Goal: Task Accomplishment & Management: Complete application form

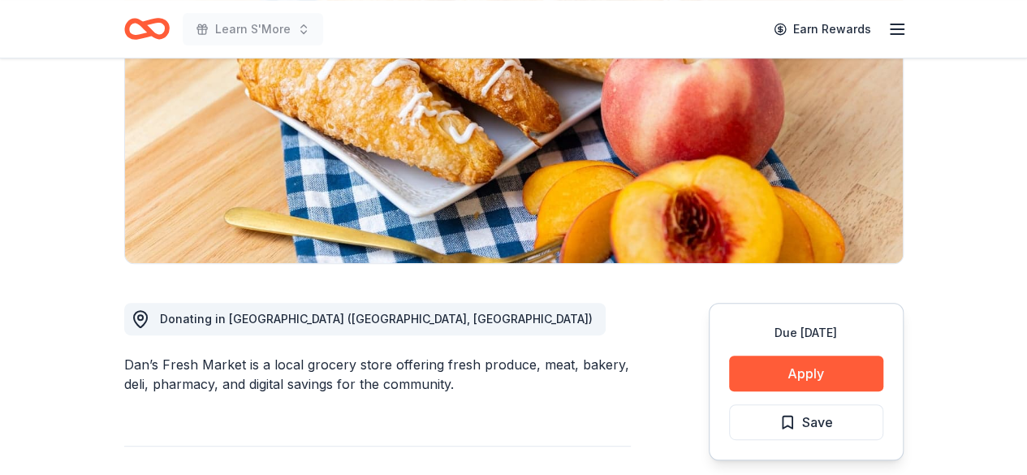
scroll to position [227, 0]
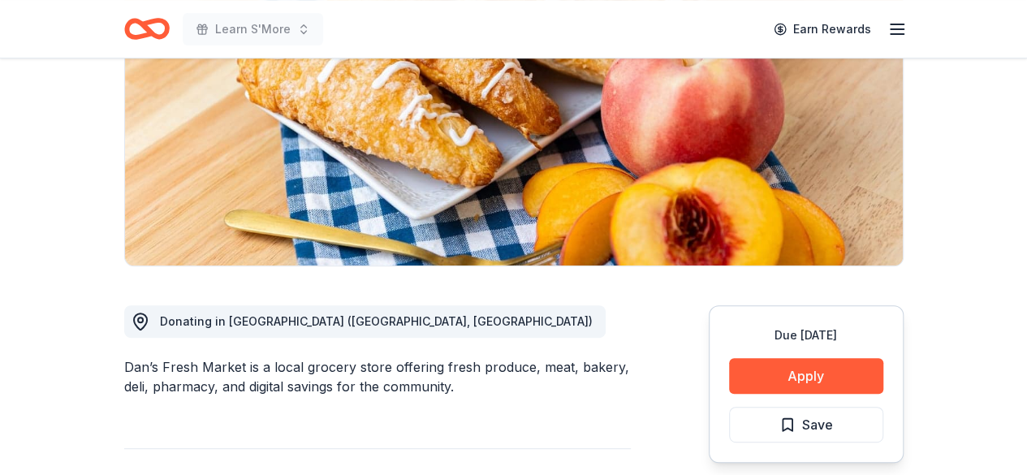
click at [129, 32] on icon "Home" at bounding box center [146, 29] width 45 height 38
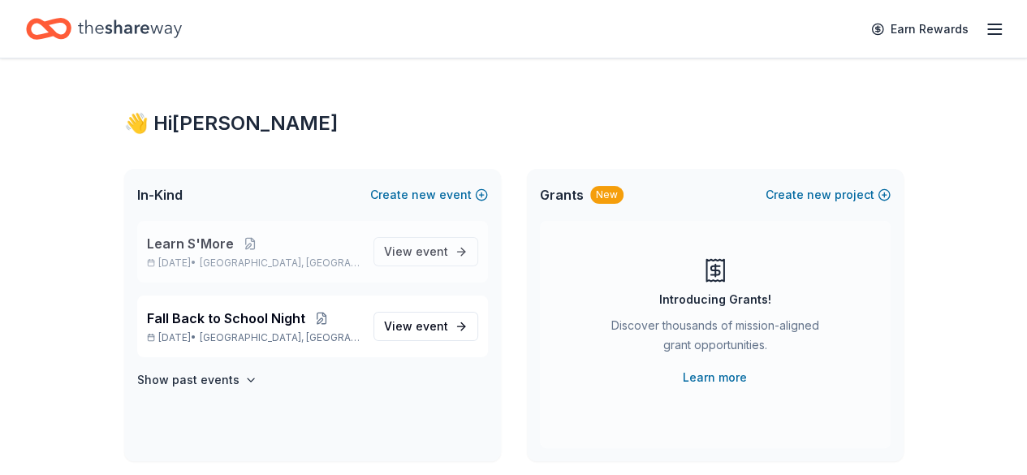
click at [208, 265] on p "Nov 11, 2025 • Denver, CO" at bounding box center [253, 262] width 213 height 13
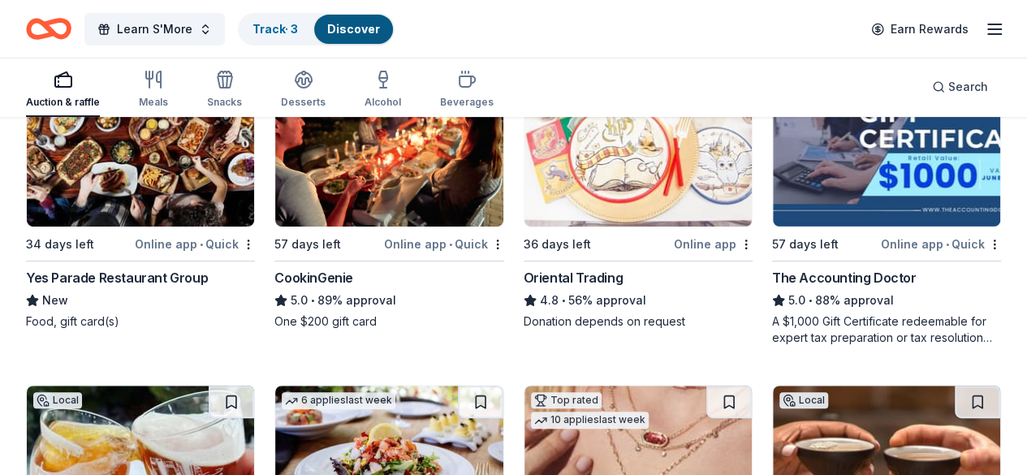
scroll to position [130, 0]
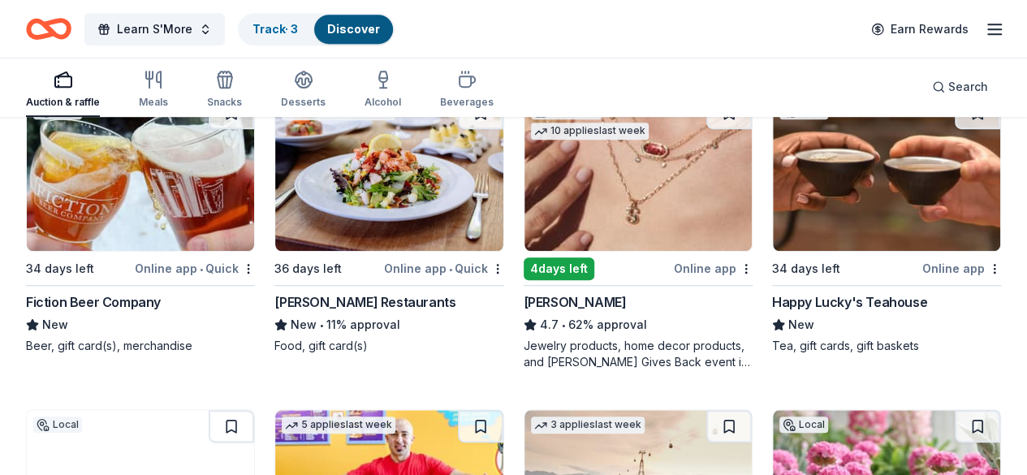
scroll to position [519, 0]
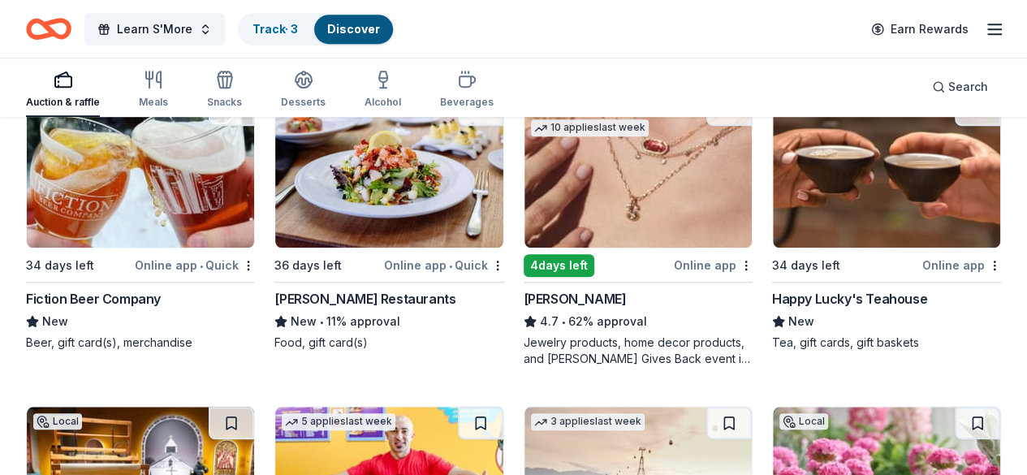
click at [254, 407] on img at bounding box center [140, 484] width 227 height 154
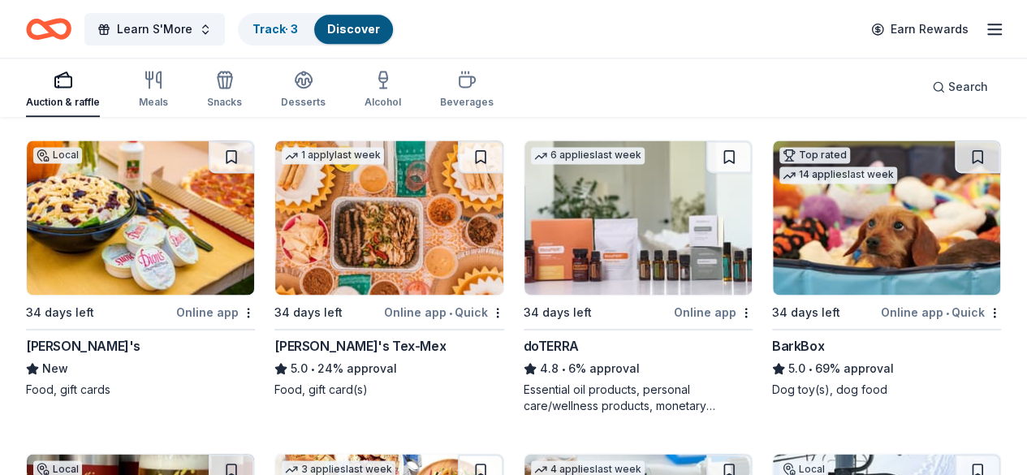
scroll to position [1104, 0]
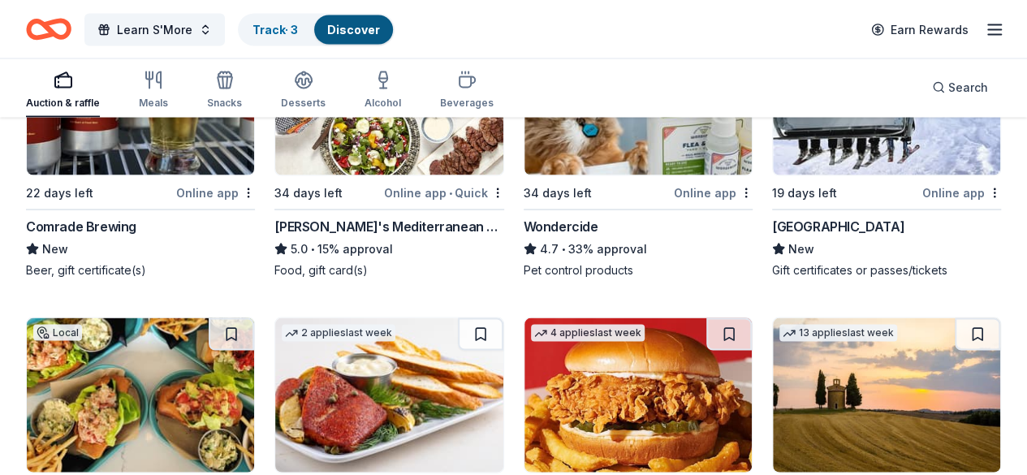
scroll to position [1558, 0]
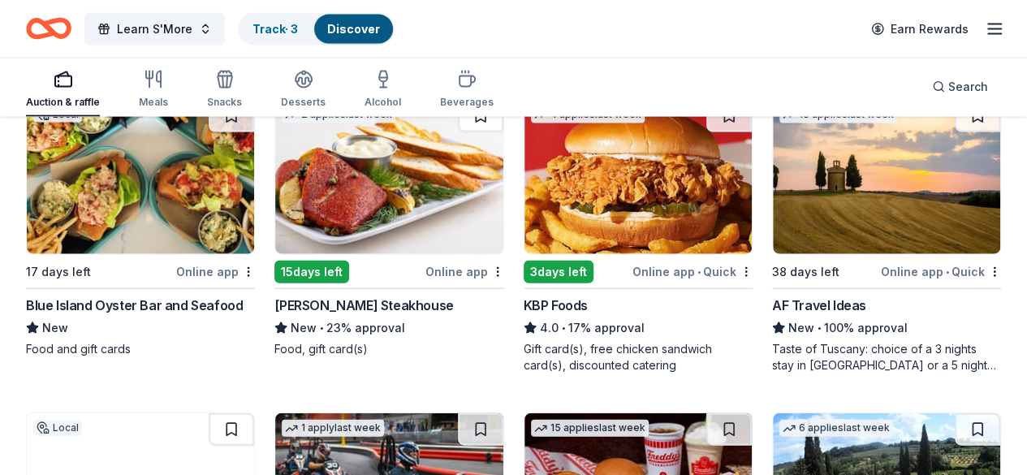
scroll to position [1753, 0]
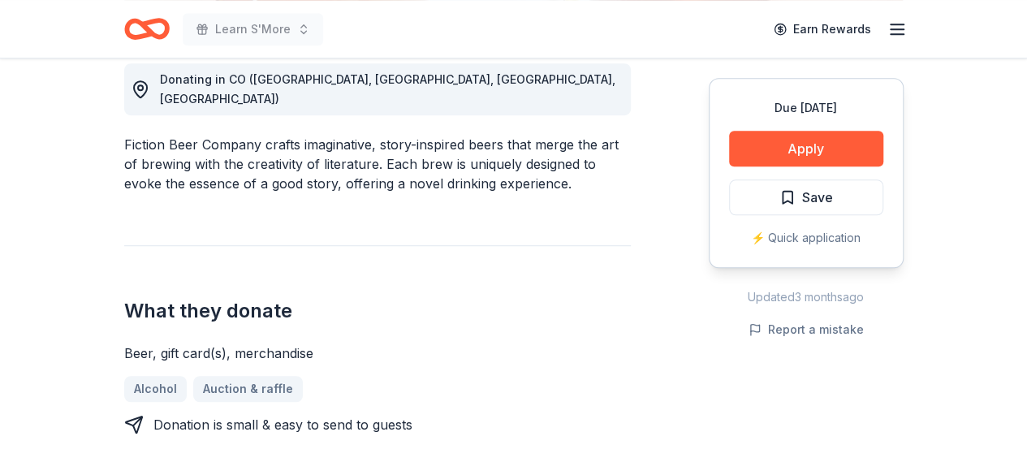
scroll to position [487, 0]
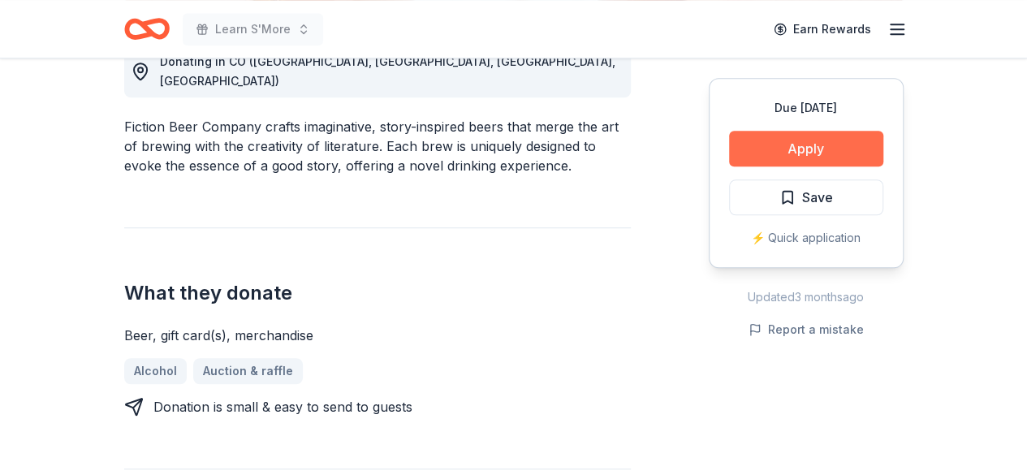
click at [776, 159] on button "Apply" at bounding box center [806, 149] width 154 height 36
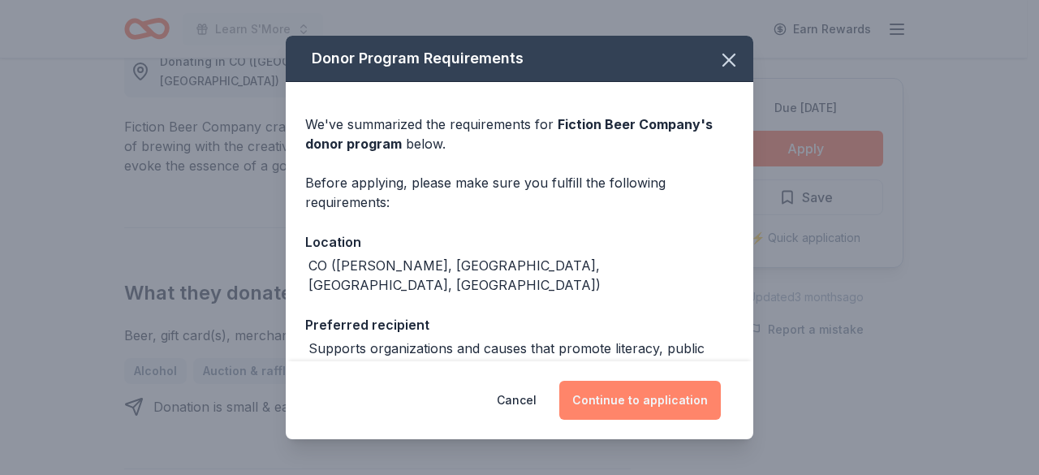
click at [649, 394] on button "Continue to application" at bounding box center [640, 400] width 162 height 39
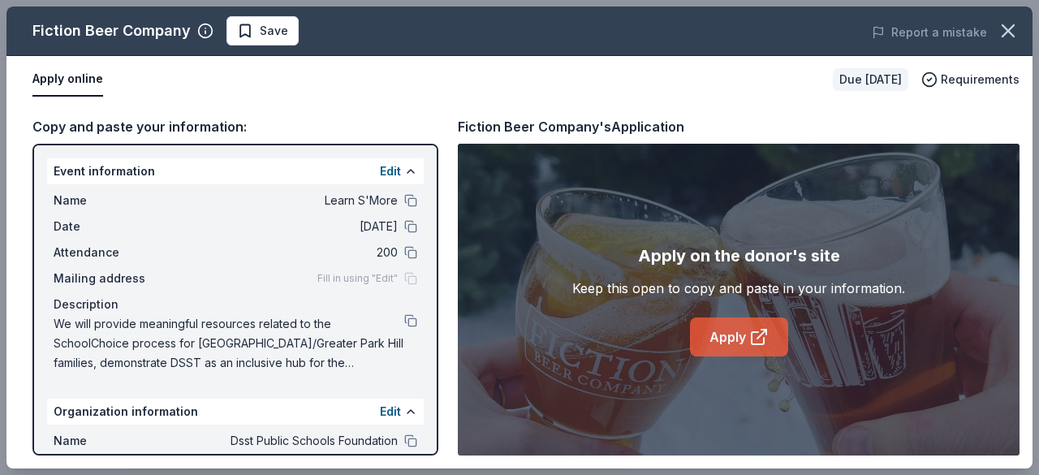
click at [734, 344] on link "Apply" at bounding box center [739, 336] width 98 height 39
click at [1006, 42] on button "button" at bounding box center [1008, 31] width 36 height 36
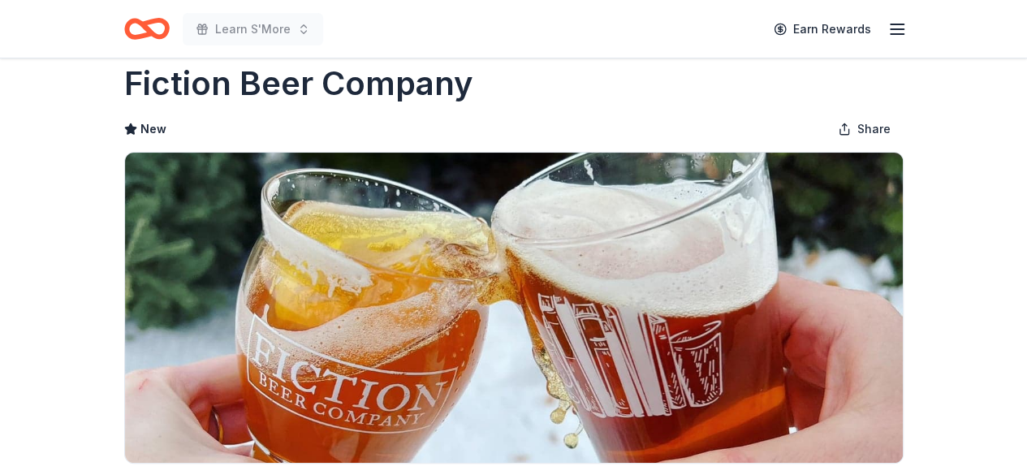
scroll to position [0, 0]
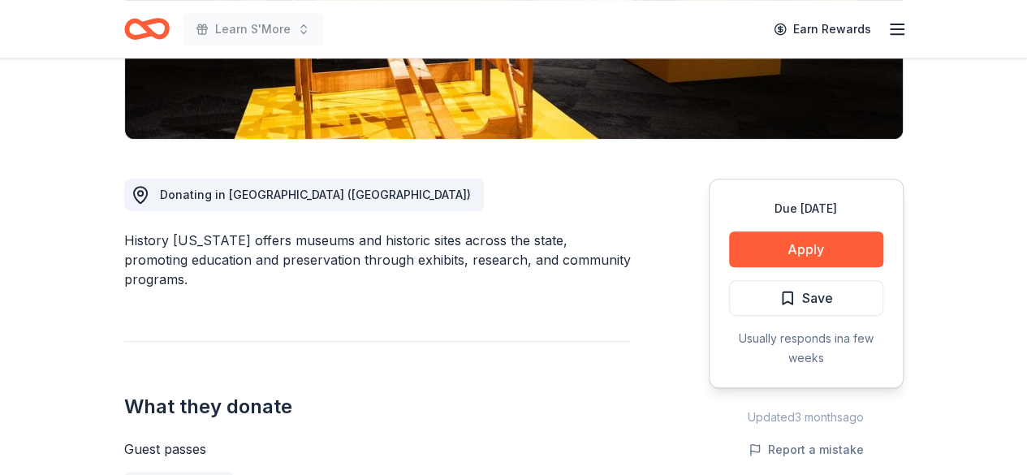
scroll to position [357, 0]
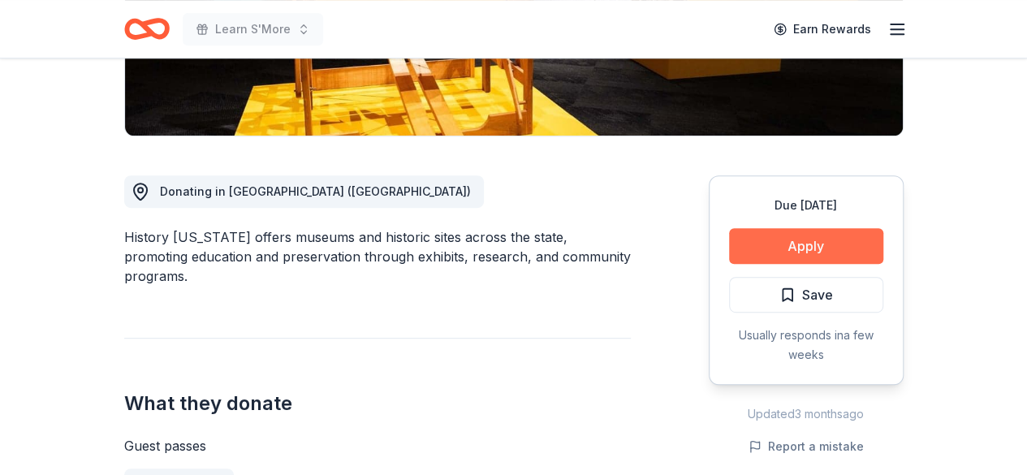
click at [766, 249] on button "Apply" at bounding box center [806, 246] width 154 height 36
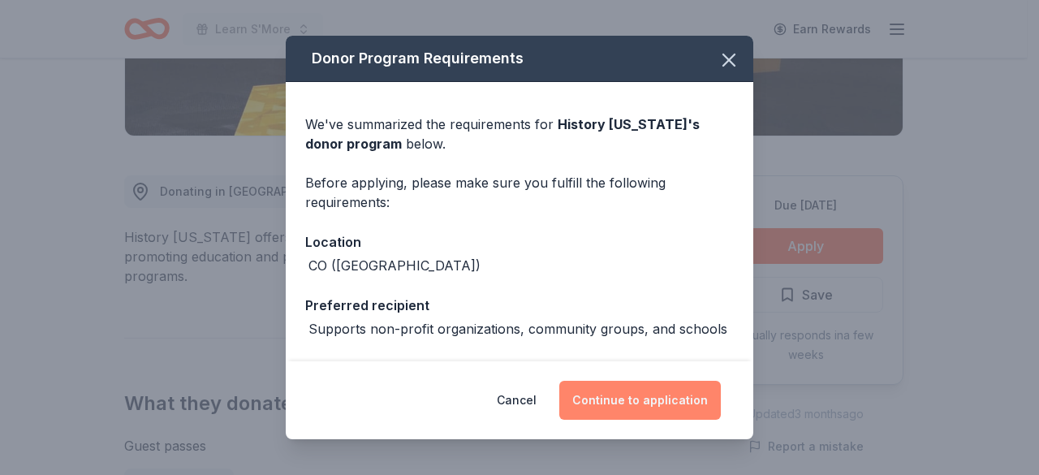
click at [601, 407] on button "Continue to application" at bounding box center [640, 400] width 162 height 39
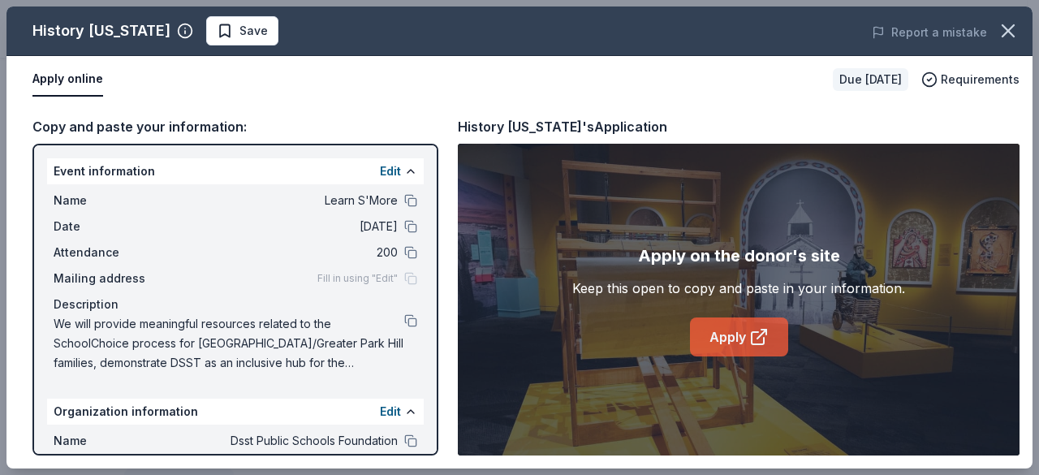
click at [743, 327] on link "Apply" at bounding box center [739, 336] width 98 height 39
click at [404, 228] on button at bounding box center [410, 226] width 13 height 13
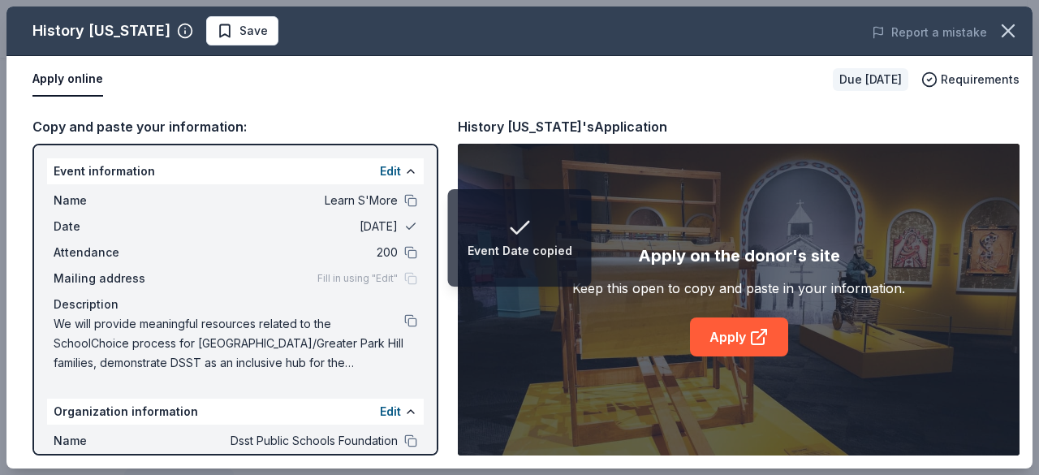
click at [404, 228] on button at bounding box center [410, 226] width 13 height 13
click at [357, 224] on span "11/11/25" at bounding box center [279, 226] width 235 height 19
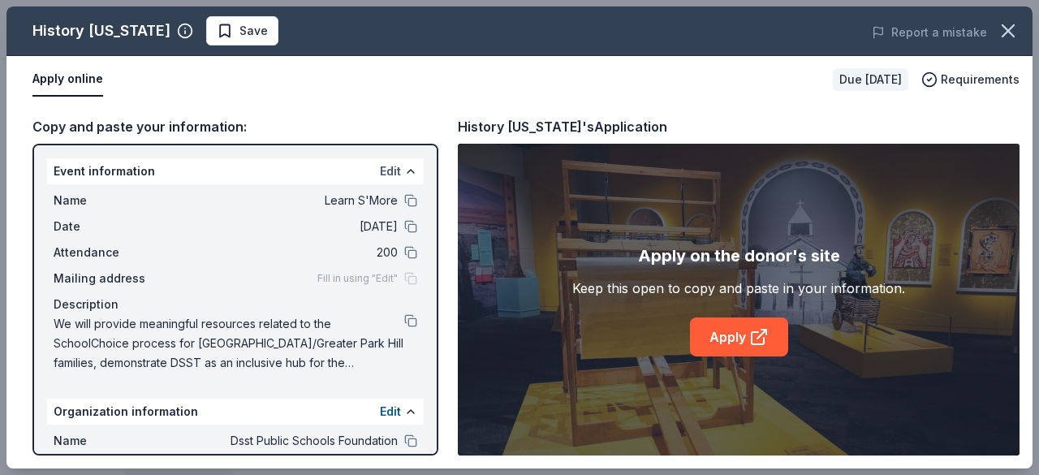
click at [380, 173] on button "Edit" at bounding box center [390, 171] width 21 height 19
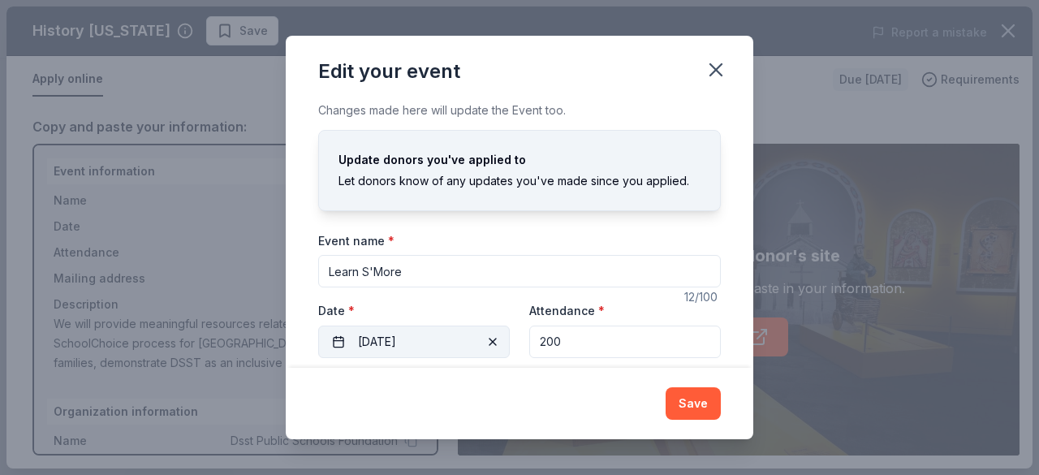
click at [424, 344] on button "11/11/2025" at bounding box center [414, 341] width 192 height 32
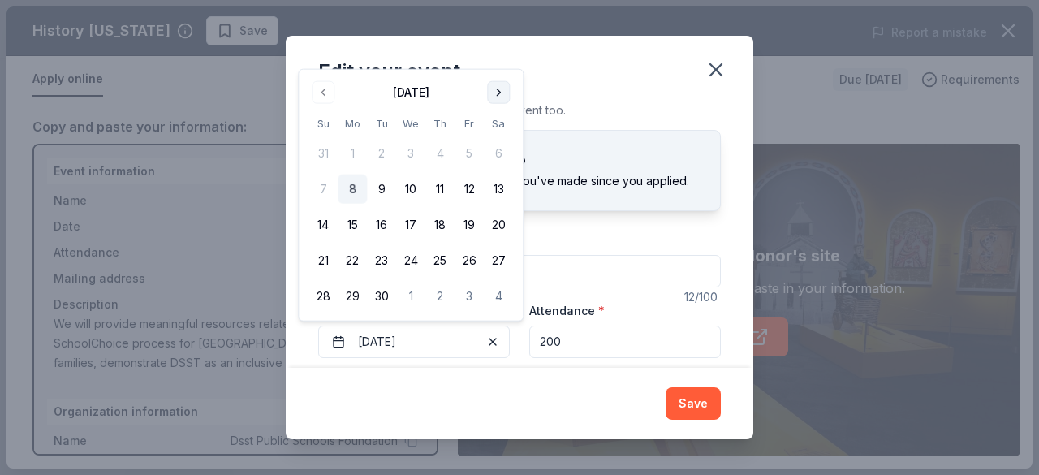
click at [500, 88] on button "Go to next month" at bounding box center [498, 92] width 23 height 23
click at [442, 262] on button "23" at bounding box center [439, 260] width 29 height 29
click at [683, 402] on button "Save" at bounding box center [693, 403] width 55 height 32
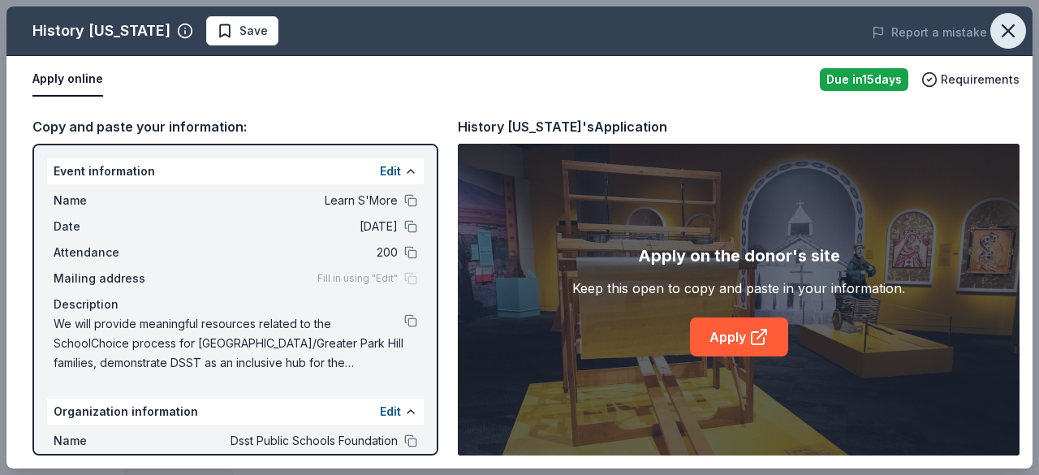
click at [1009, 42] on button "button" at bounding box center [1008, 31] width 36 height 36
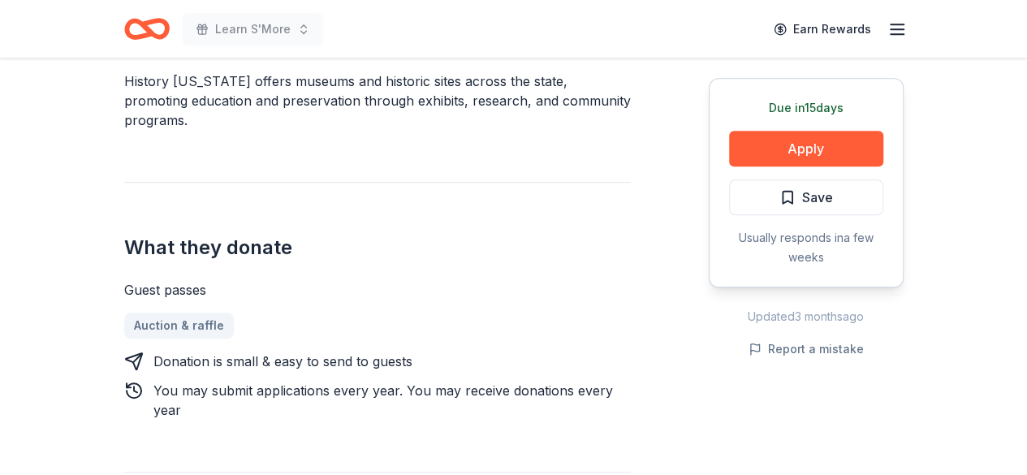
scroll to position [682, 0]
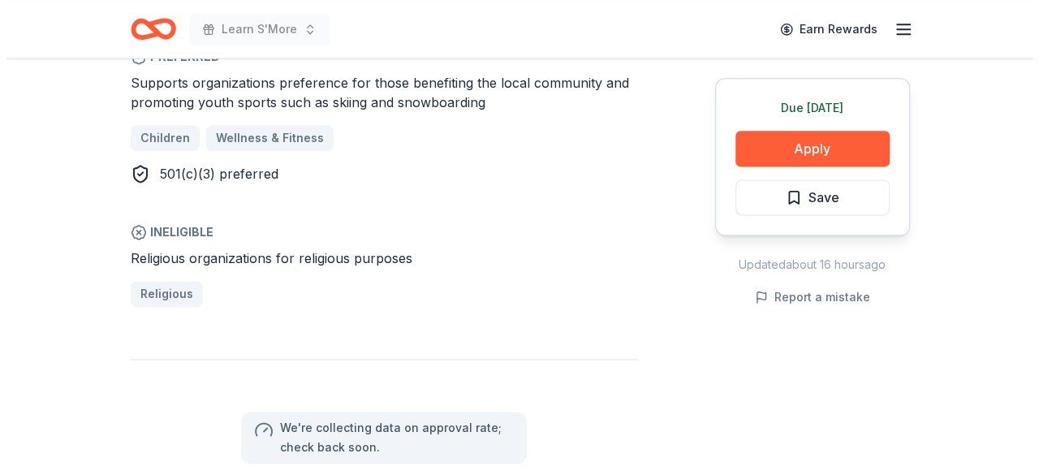
scroll to position [974, 0]
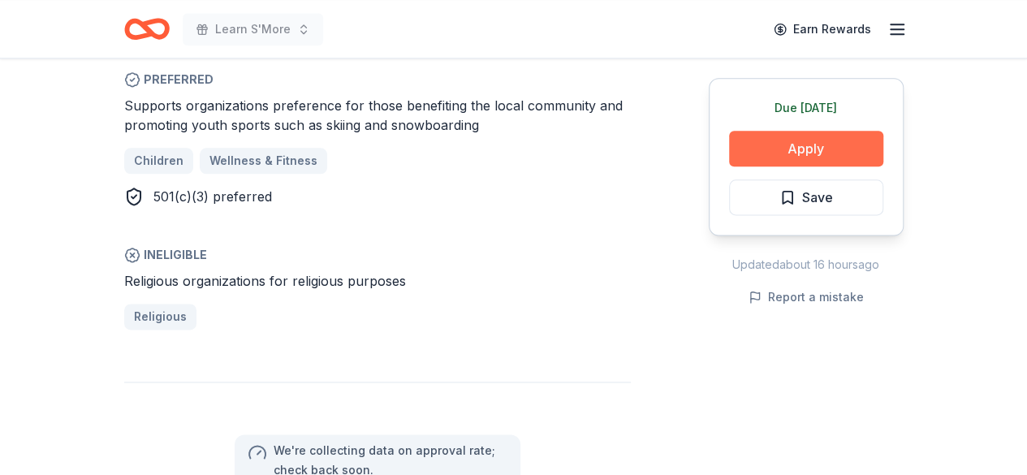
click at [794, 142] on button "Apply" at bounding box center [806, 149] width 154 height 36
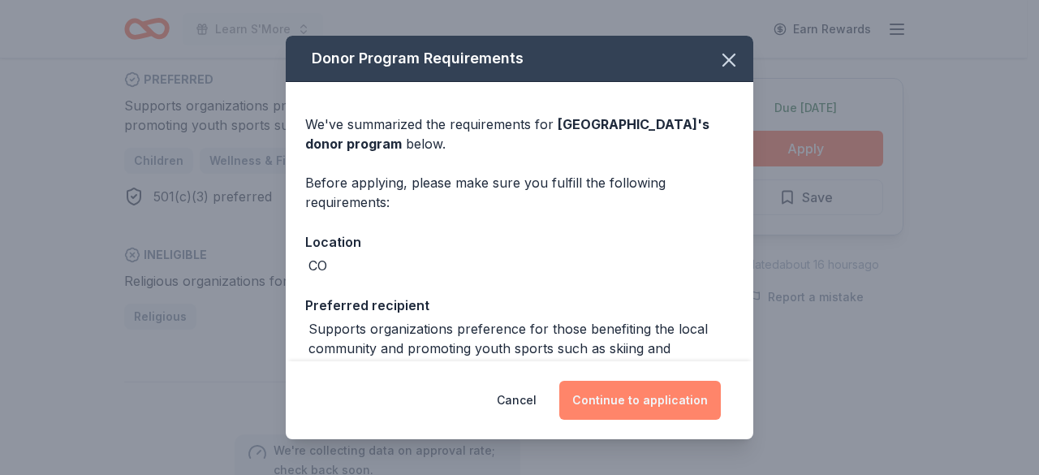
click at [649, 400] on button "Continue to application" at bounding box center [640, 400] width 162 height 39
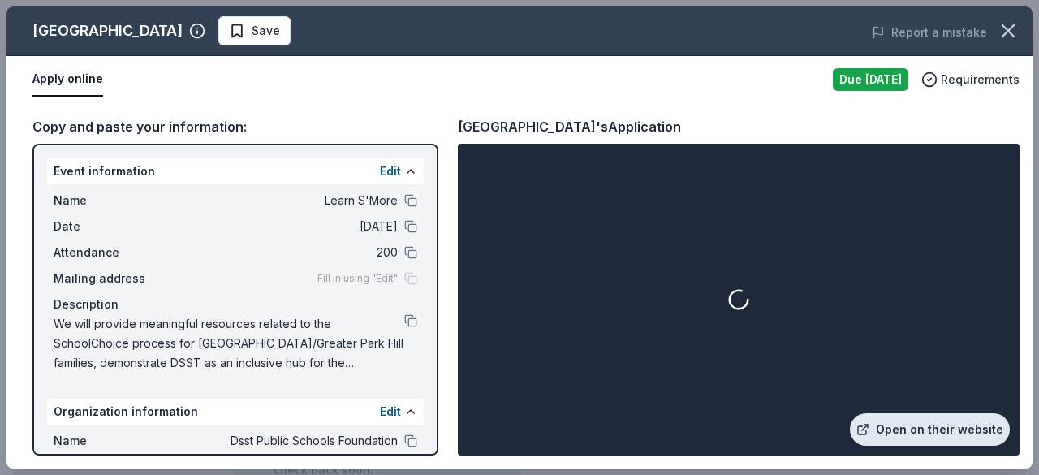
click at [909, 435] on link "Open on their website" at bounding box center [930, 429] width 160 height 32
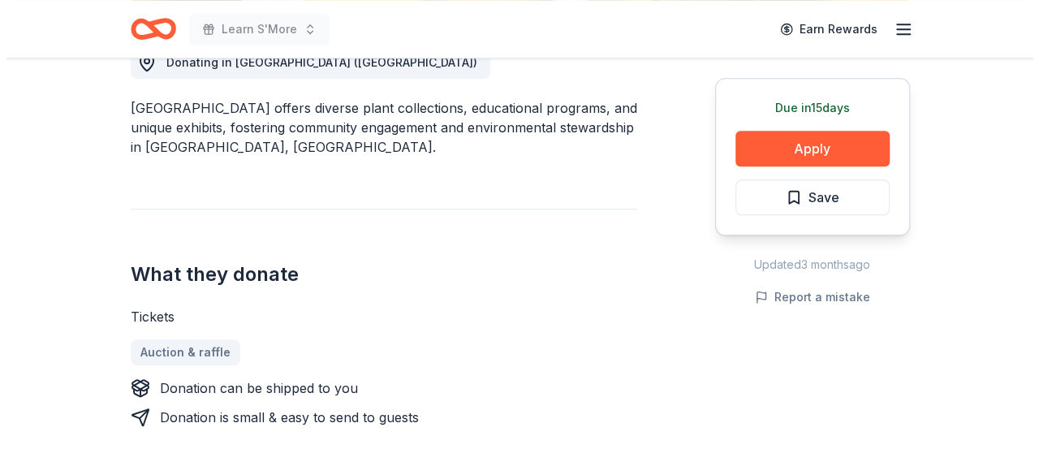
scroll to position [519, 0]
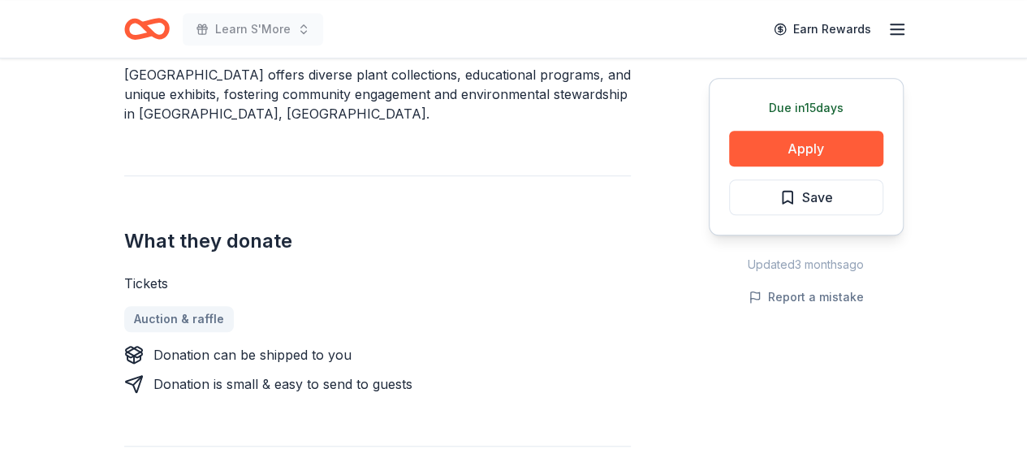
click at [851, 149] on button "Apply" at bounding box center [806, 149] width 154 height 36
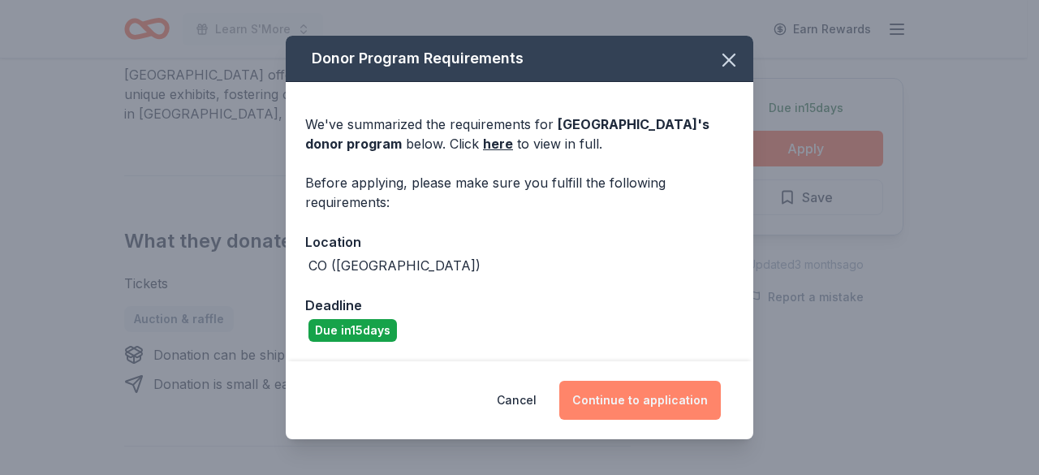
click at [631, 397] on button "Continue to application" at bounding box center [640, 400] width 162 height 39
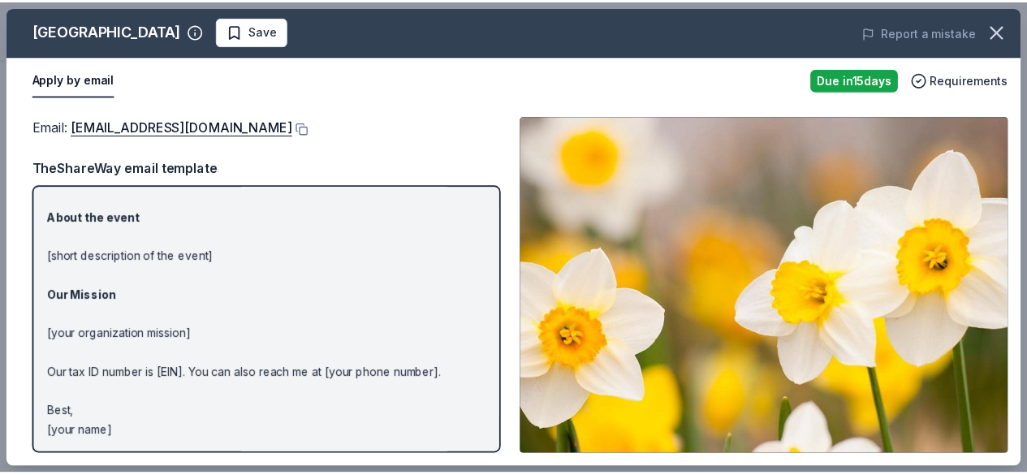
scroll to position [0, 0]
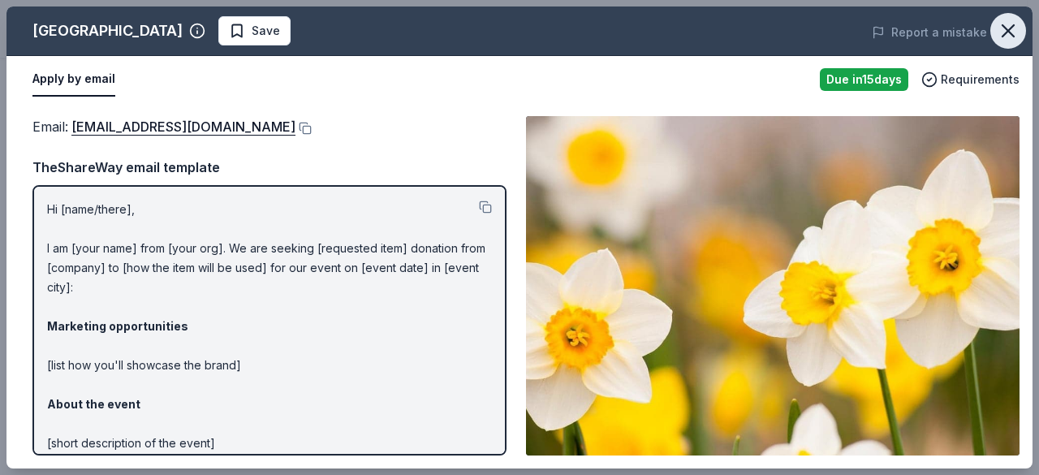
click at [1008, 30] on icon "button" at bounding box center [1007, 30] width 11 height 11
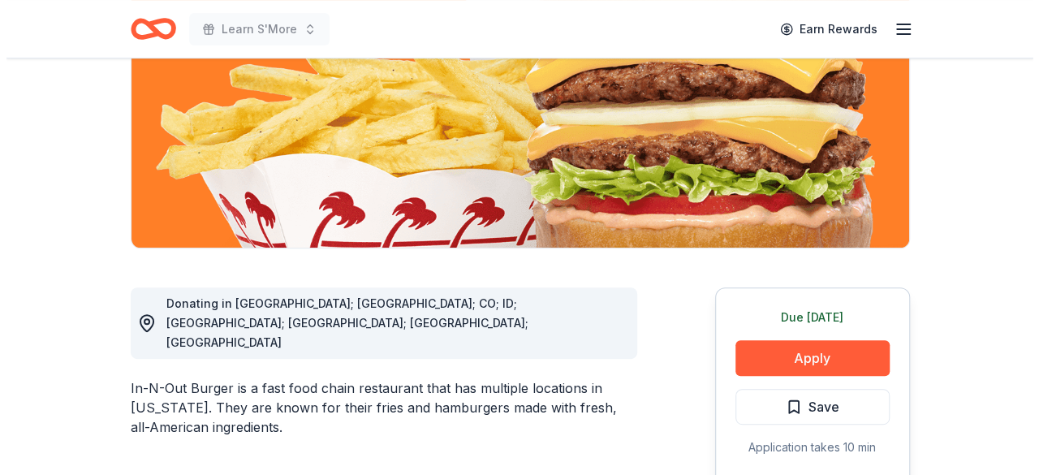
scroll to position [390, 0]
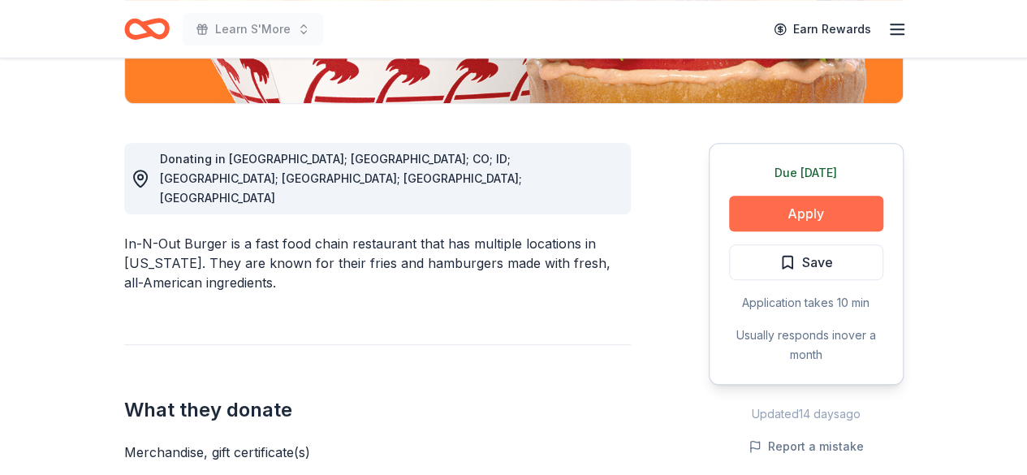
click at [813, 211] on button "Apply" at bounding box center [806, 214] width 154 height 36
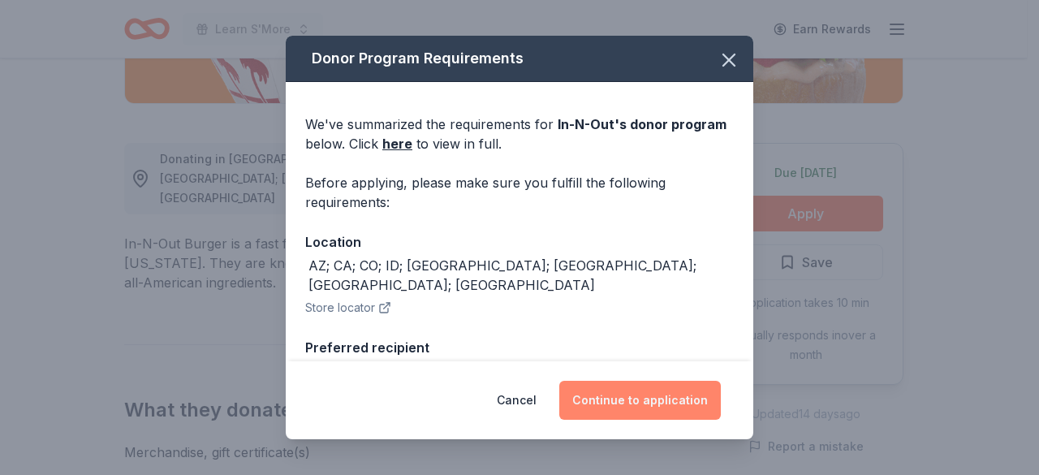
click at [627, 399] on button "Continue to application" at bounding box center [640, 400] width 162 height 39
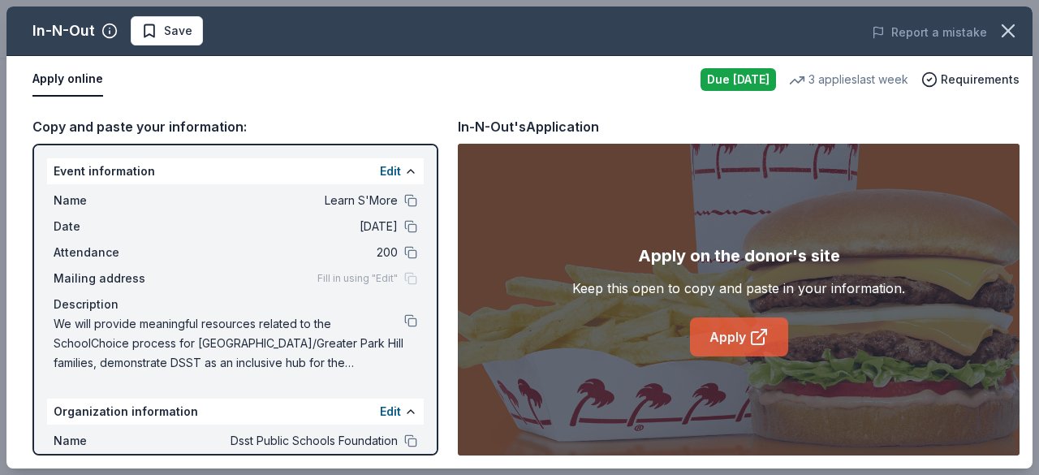
click at [734, 338] on link "Apply" at bounding box center [739, 336] width 98 height 39
